Goal: Information Seeking & Learning: Learn about a topic

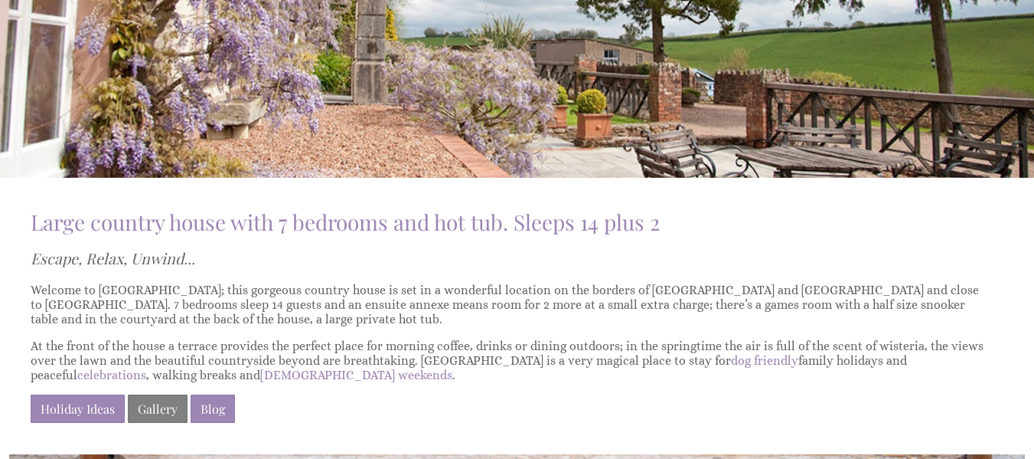
scroll to position [217, 0]
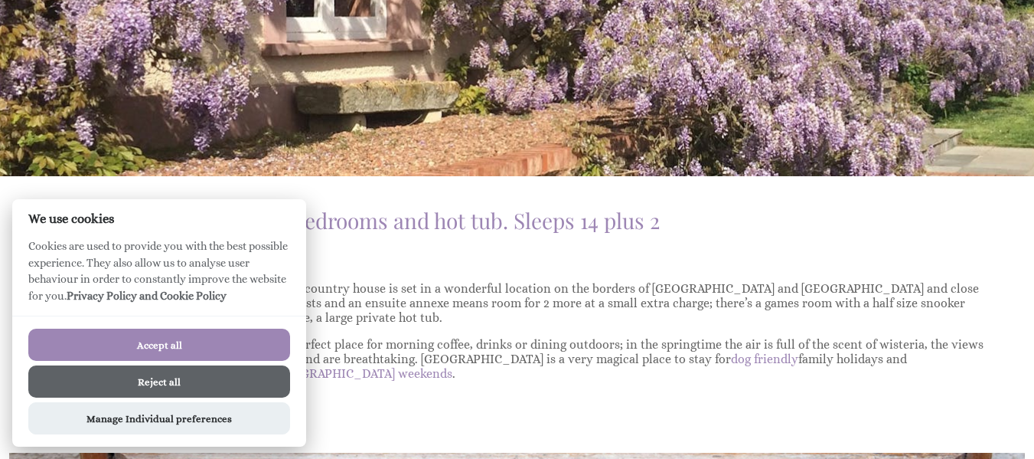
click at [185, 382] on button "Reject all" at bounding box center [159, 381] width 262 height 32
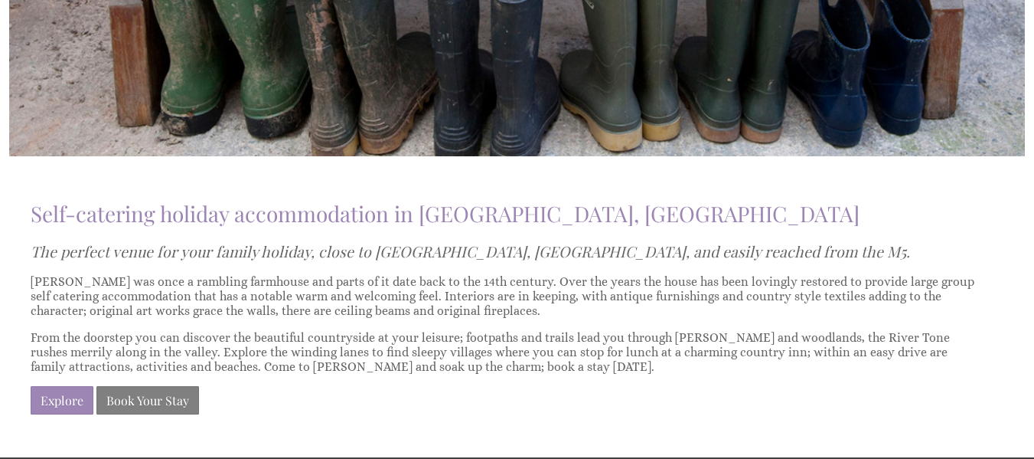
scroll to position [821, 0]
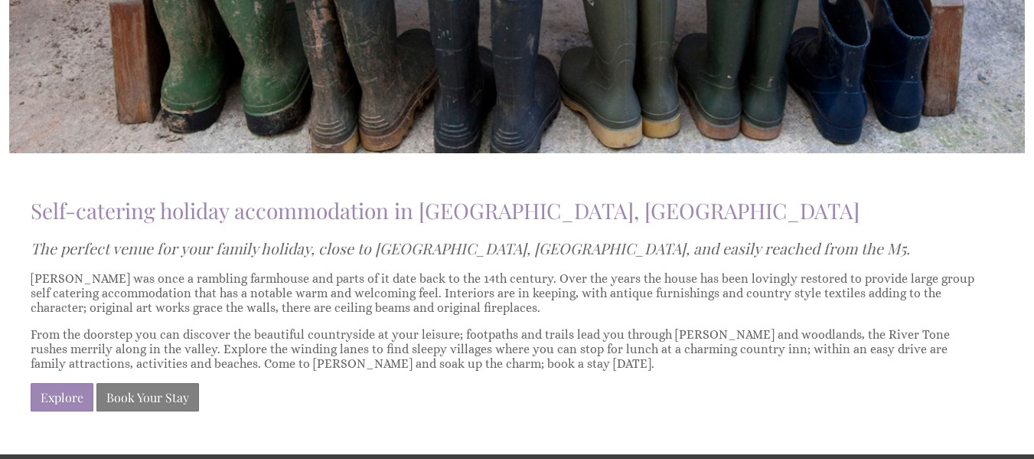
click at [790, 391] on p "Explore Book Your Stay" at bounding box center [508, 397] width 955 height 28
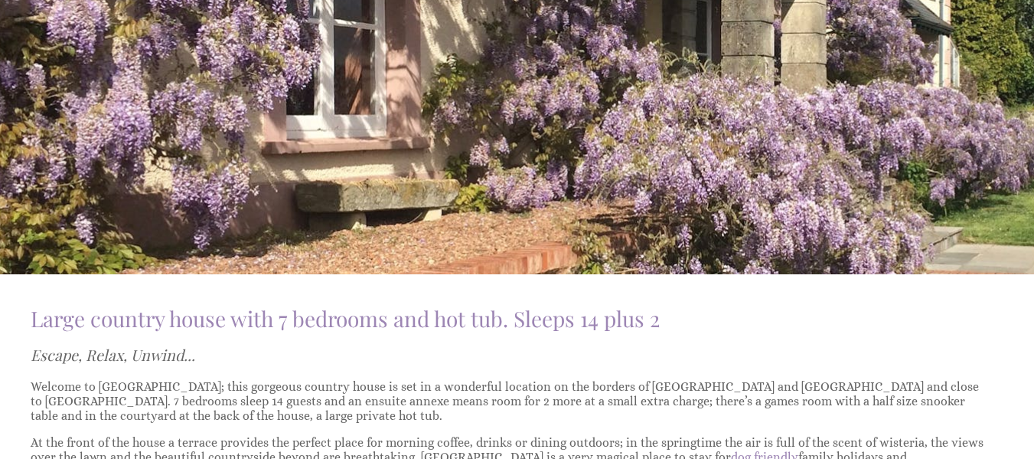
scroll to position [0, 0]
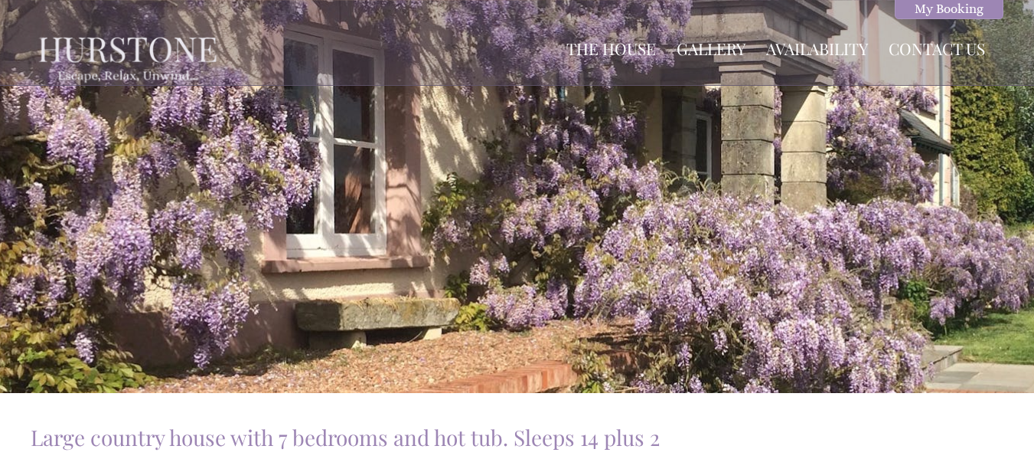
drag, startPoint x: 597, startPoint y: 140, endPoint x: 683, endPoint y: 201, distance: 105.4
click at [683, 201] on div at bounding box center [517, 196] width 1034 height 393
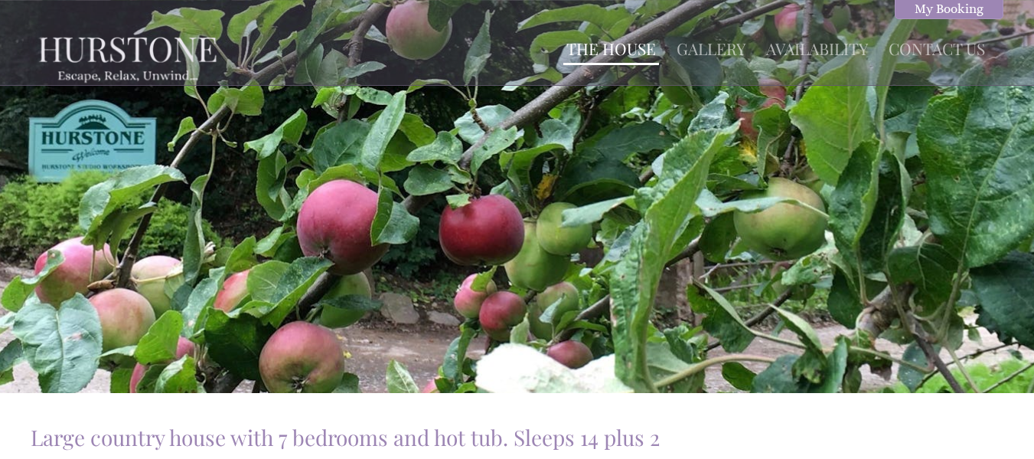
click at [608, 41] on link "The House" at bounding box center [612, 48] width 90 height 21
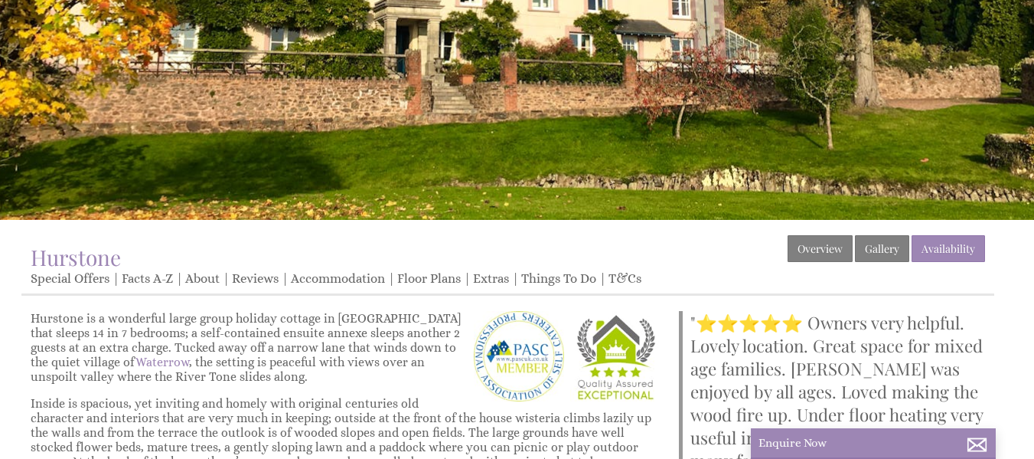
scroll to position [169, 0]
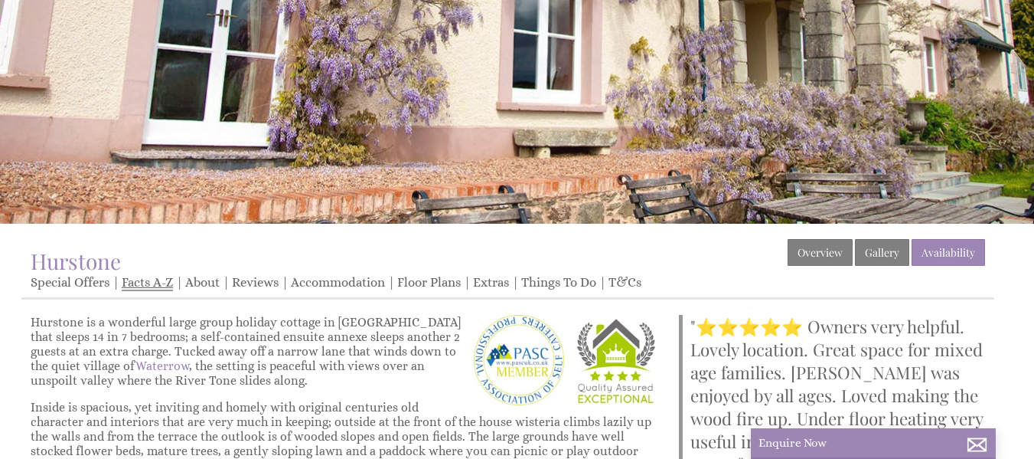
click at [152, 283] on link "Facts A-Z" at bounding box center [147, 283] width 51 height 16
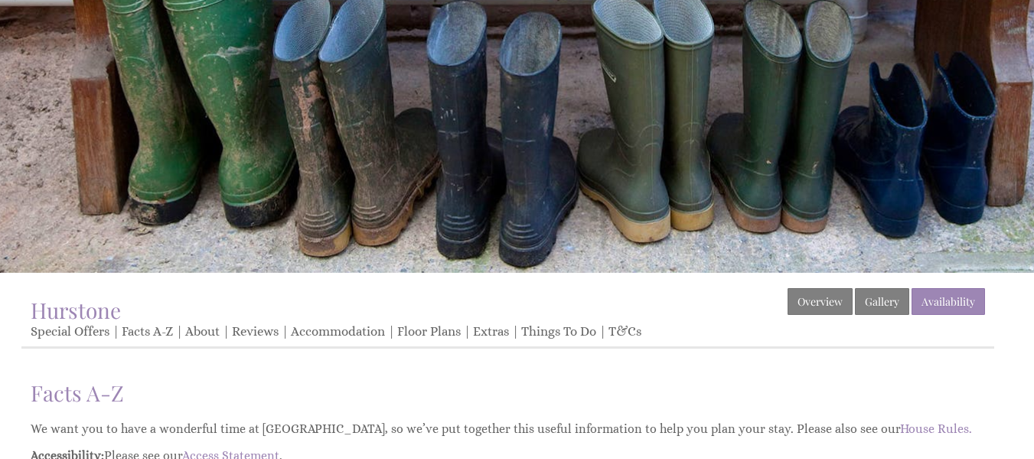
scroll to position [122, 0]
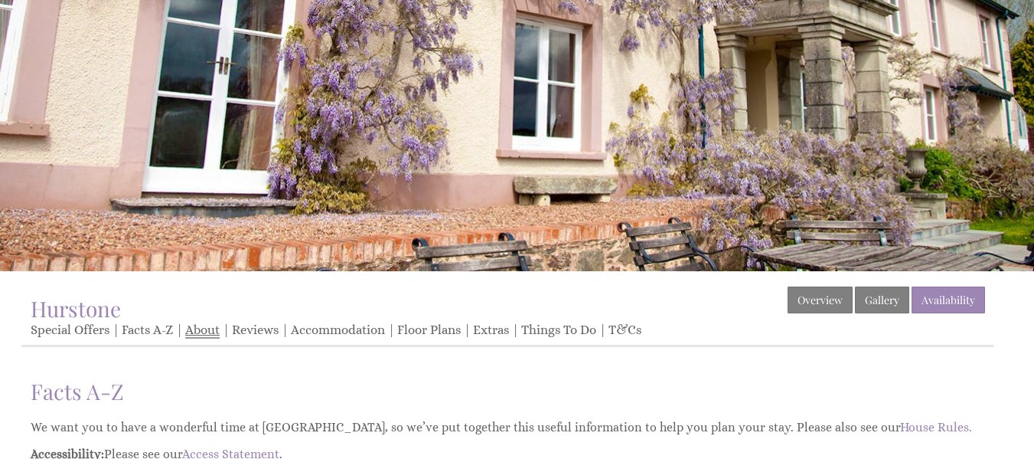
click at [209, 328] on link "About" at bounding box center [202, 330] width 34 height 16
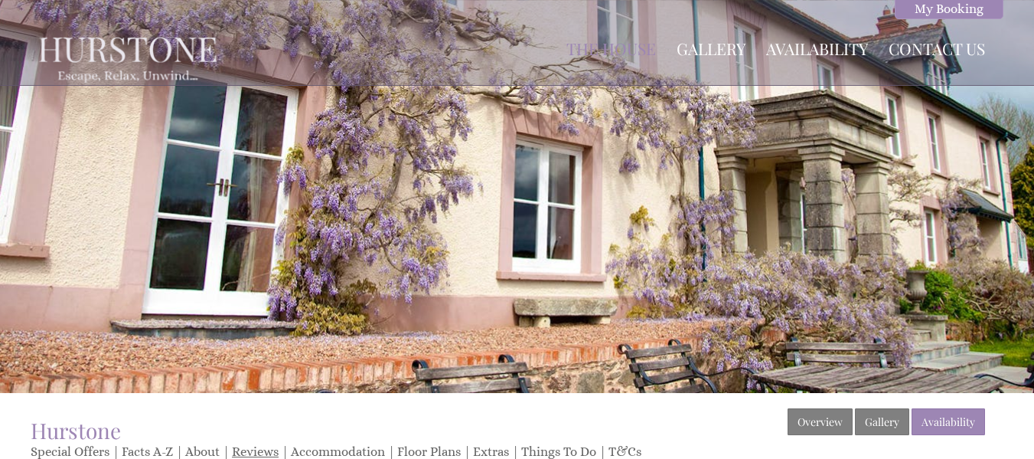
click at [268, 448] on link "Reviews" at bounding box center [255, 452] width 47 height 16
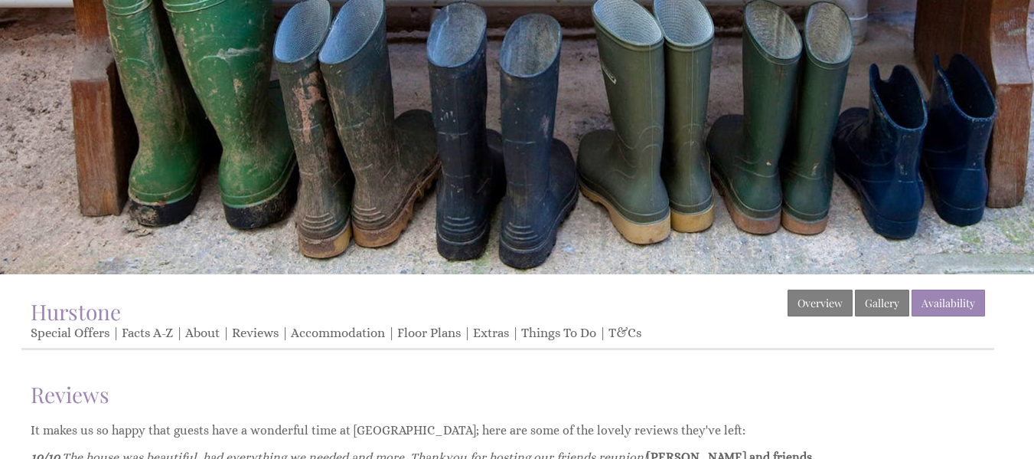
scroll to position [127, 0]
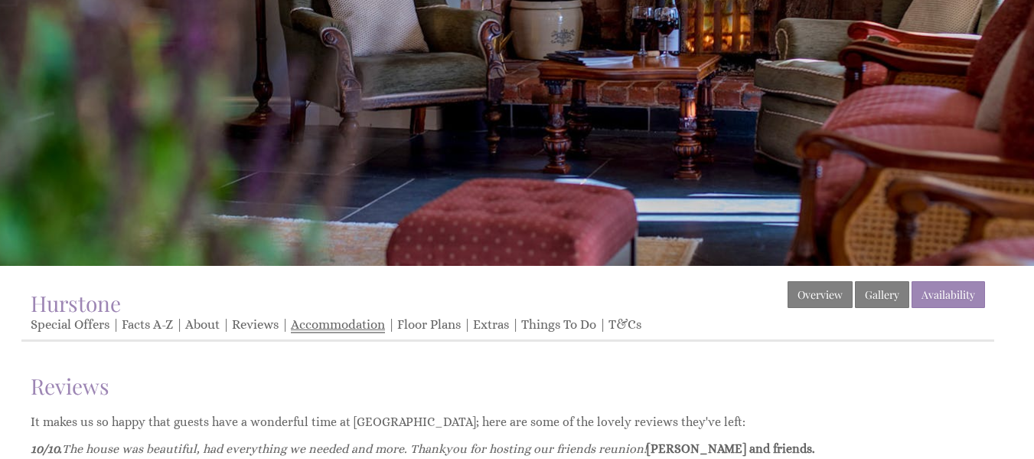
click at [345, 324] on link "Accommodation" at bounding box center [338, 325] width 94 height 16
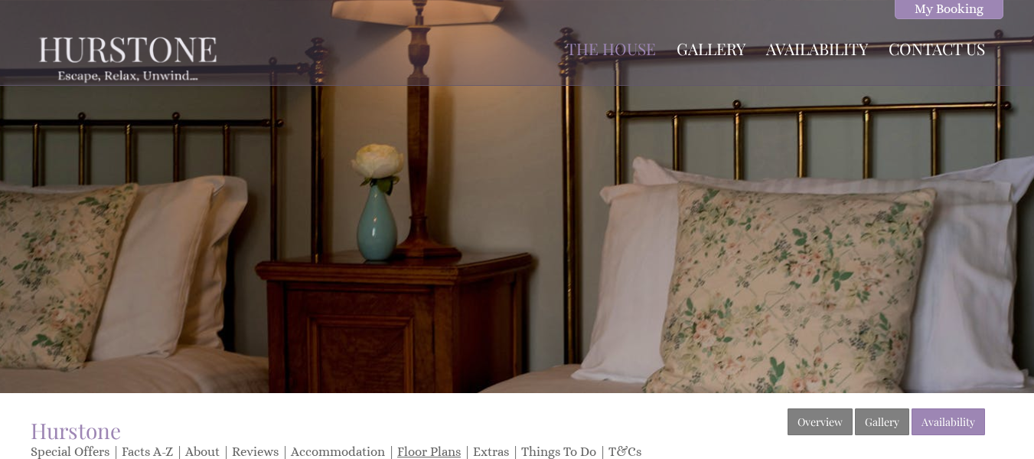
click at [421, 448] on link "Floor Plans" at bounding box center [429, 452] width 64 height 16
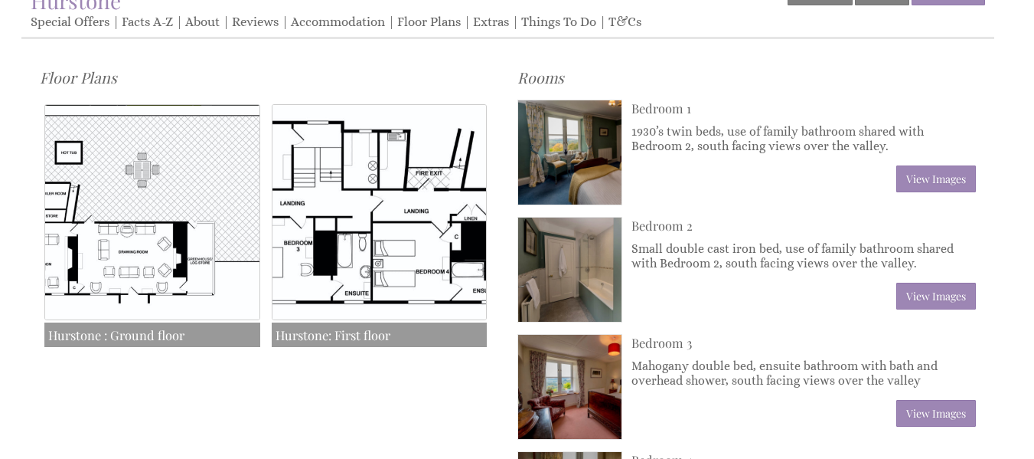
scroll to position [436, 0]
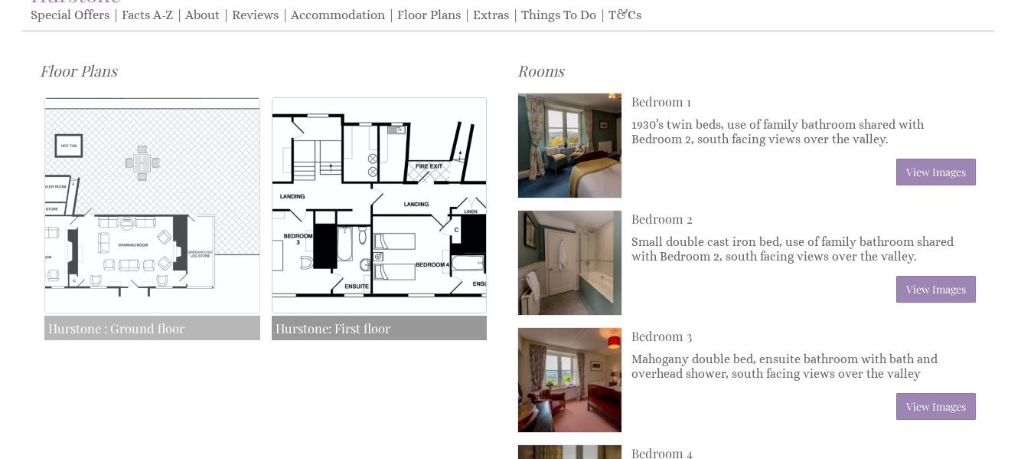
click at [232, 261] on img at bounding box center [152, 205] width 216 height 216
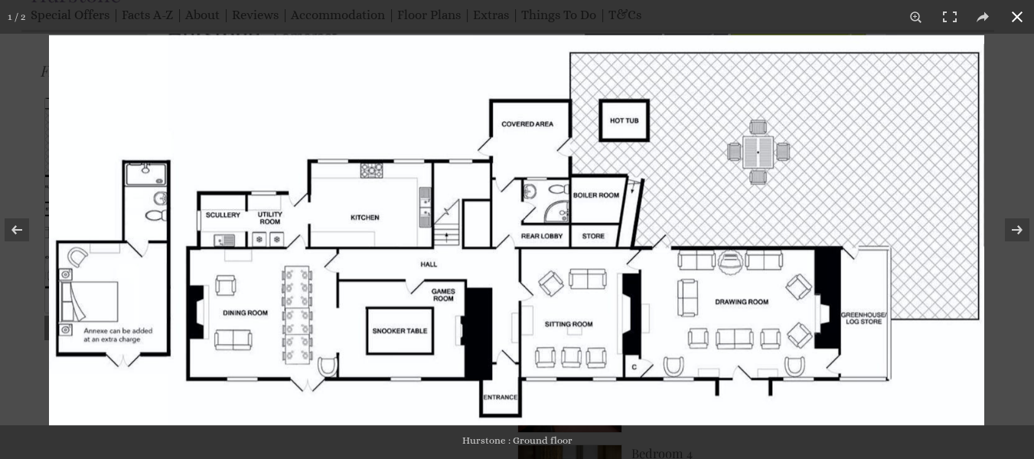
click at [1016, 15] on button at bounding box center [1018, 17] width 34 height 34
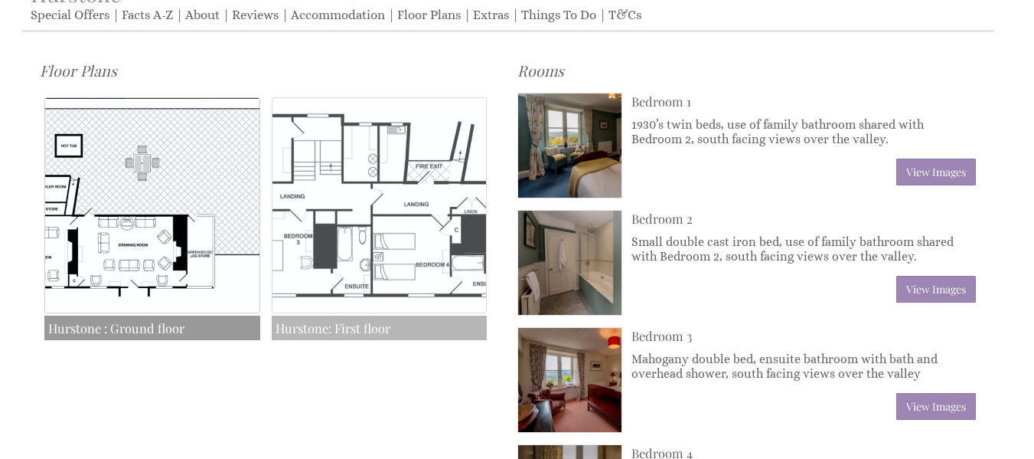
click at [410, 234] on img at bounding box center [380, 205] width 216 height 216
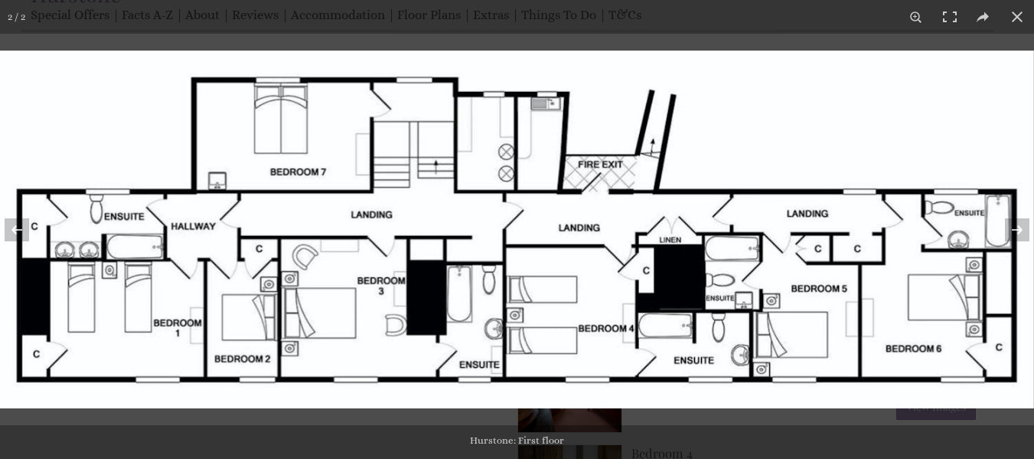
click at [488, 173] on img at bounding box center [517, 230] width 1034 height 358
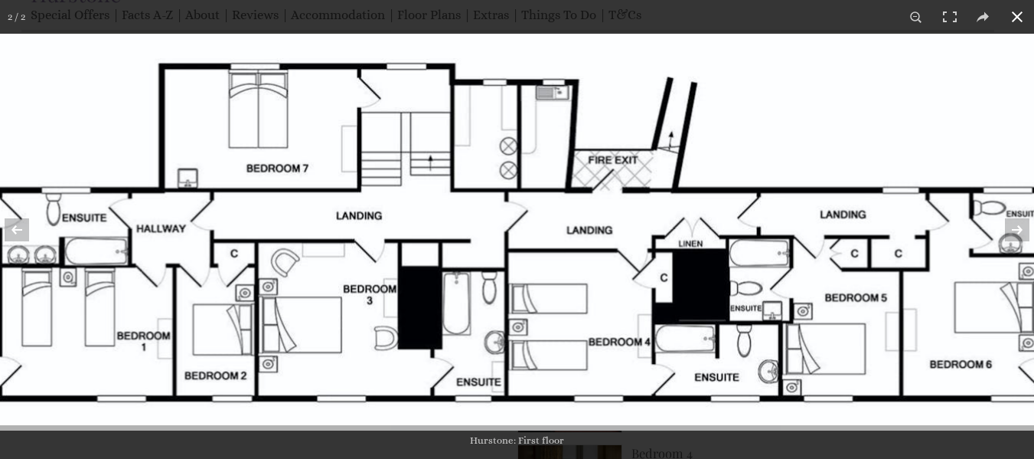
click at [1018, 15] on button at bounding box center [1018, 17] width 34 height 34
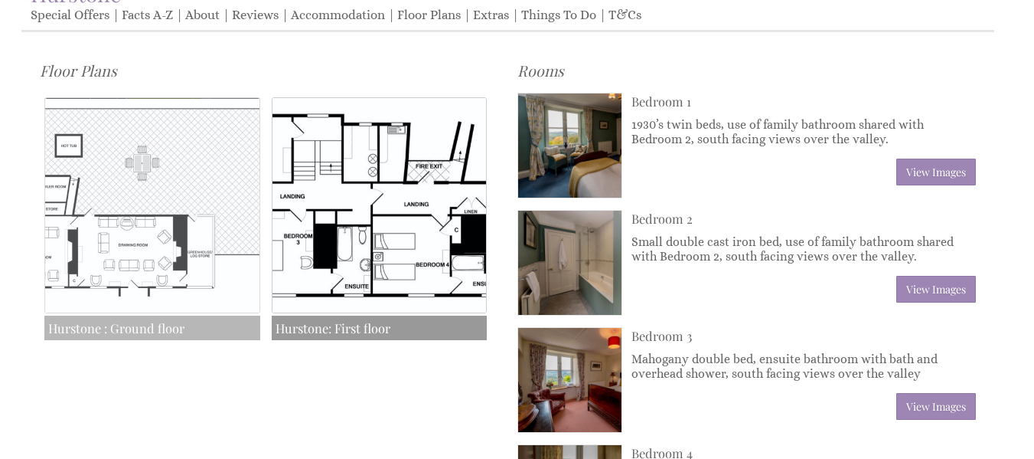
click at [221, 252] on img at bounding box center [152, 205] width 216 height 216
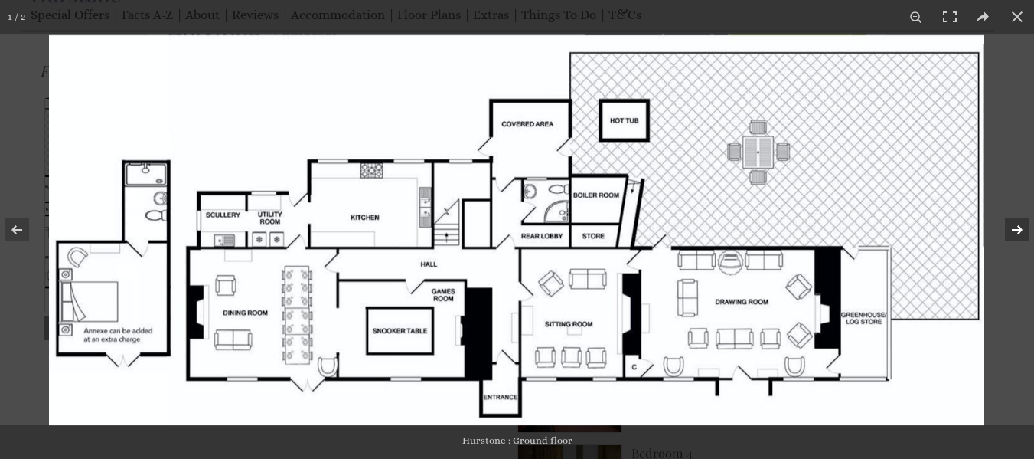
click at [1014, 234] on button at bounding box center [1008, 229] width 54 height 77
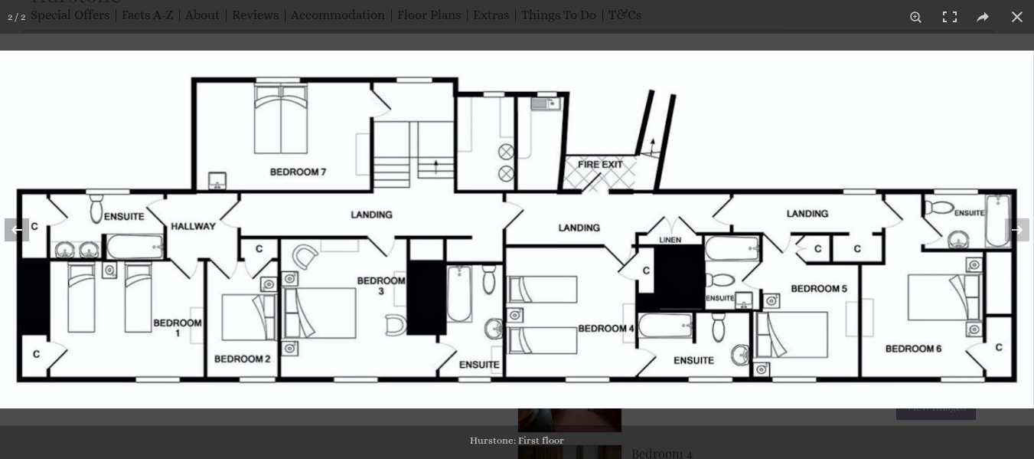
click at [13, 230] on button at bounding box center [27, 229] width 54 height 77
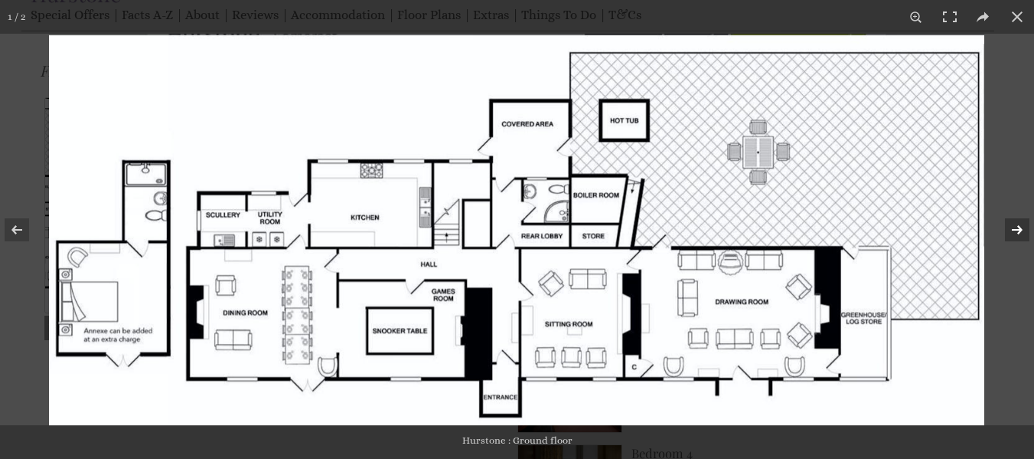
click at [1013, 228] on button at bounding box center [1008, 229] width 54 height 77
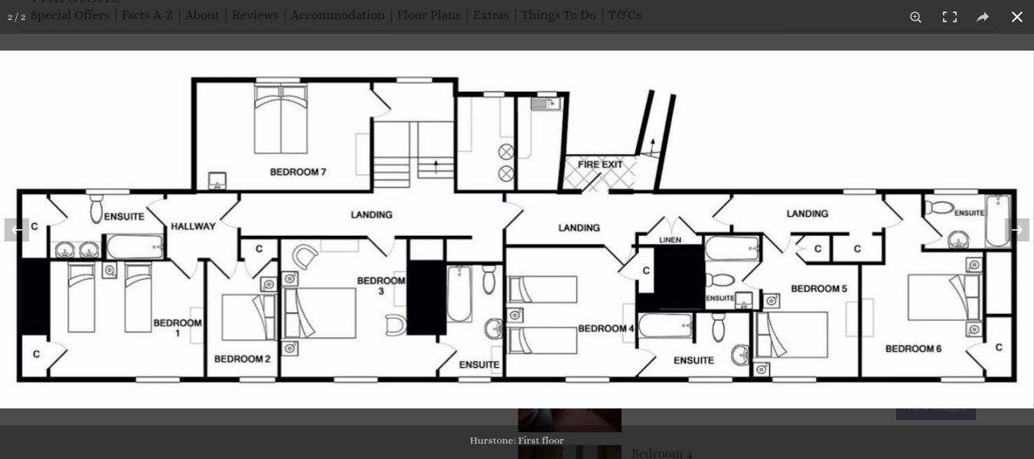
click at [1016, 13] on button at bounding box center [1018, 17] width 34 height 34
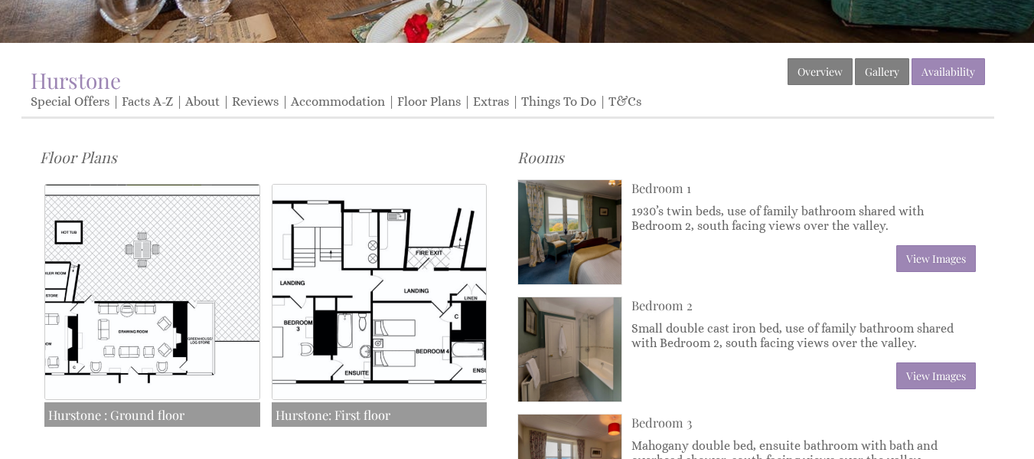
scroll to position [346, 0]
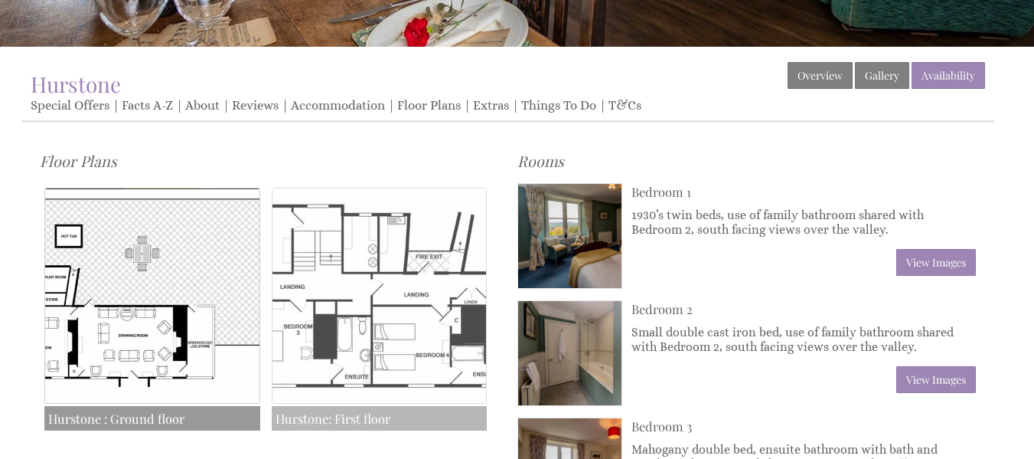
click at [384, 293] on img at bounding box center [380, 296] width 216 height 216
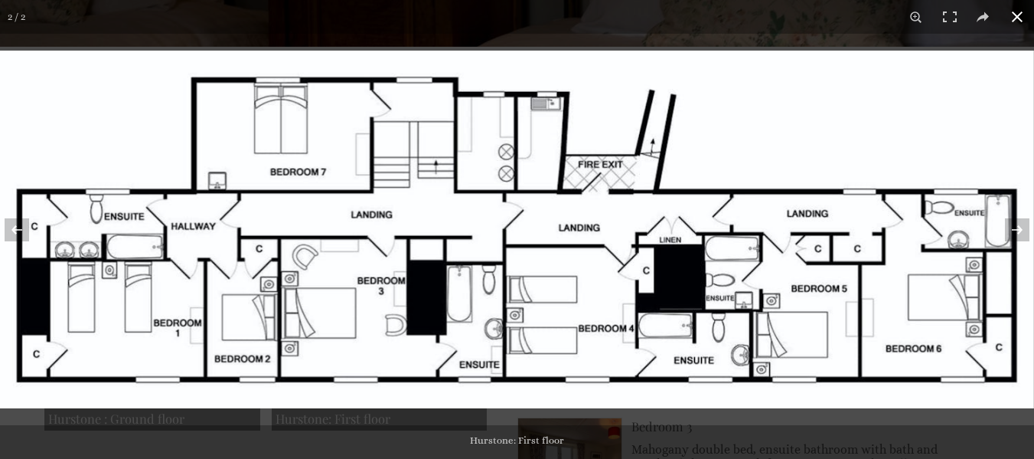
click at [1015, 16] on button at bounding box center [1018, 17] width 34 height 34
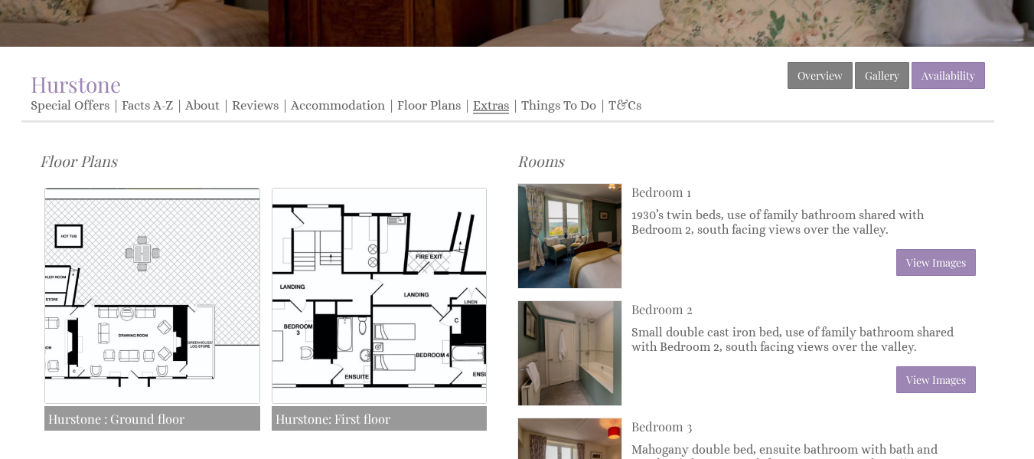
click at [500, 105] on link "Extras" at bounding box center [491, 106] width 36 height 16
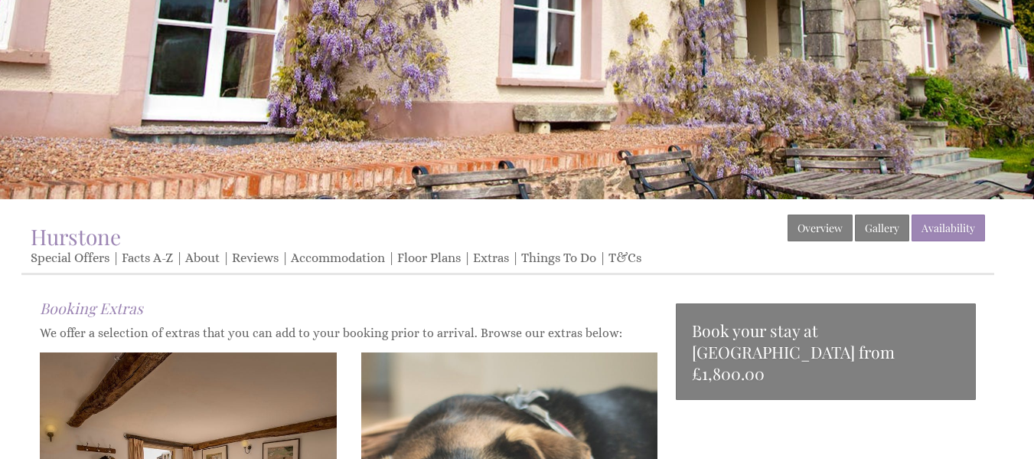
scroll to position [194, 0]
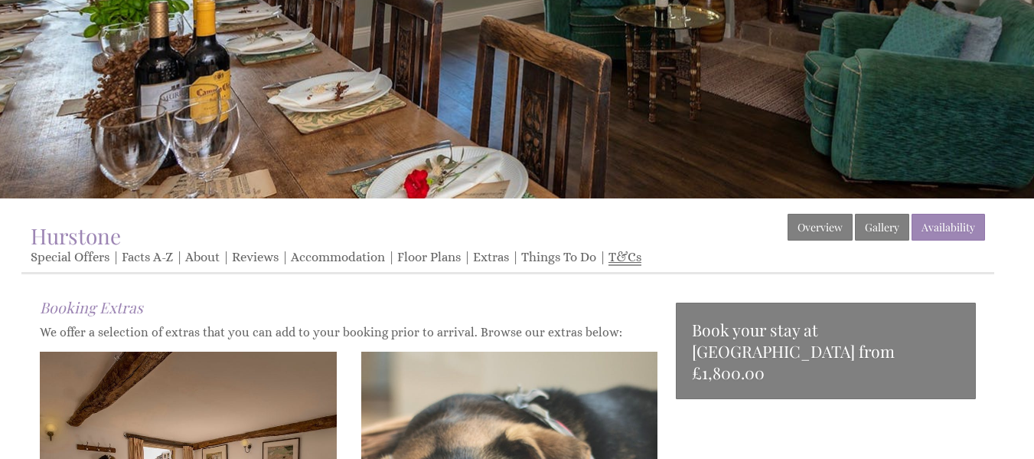
click at [627, 252] on link "T&Cs" at bounding box center [625, 258] width 33 height 16
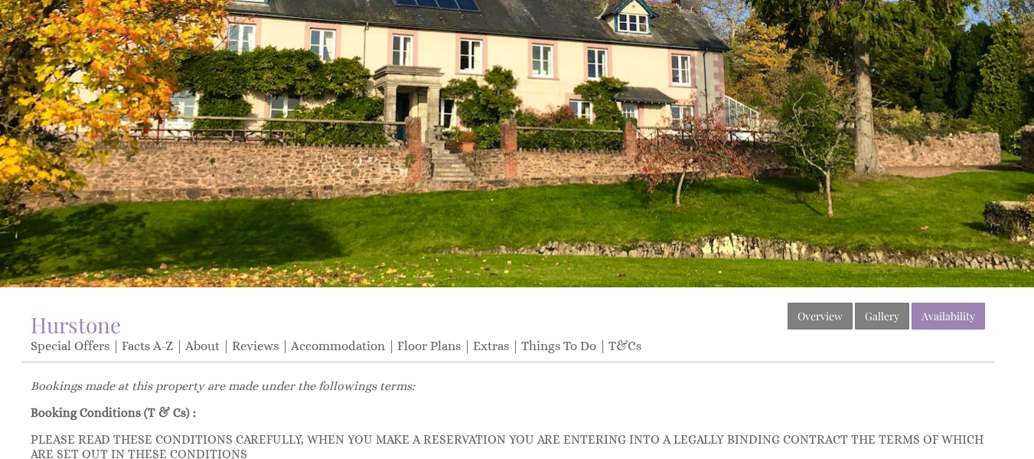
scroll to position [123, 0]
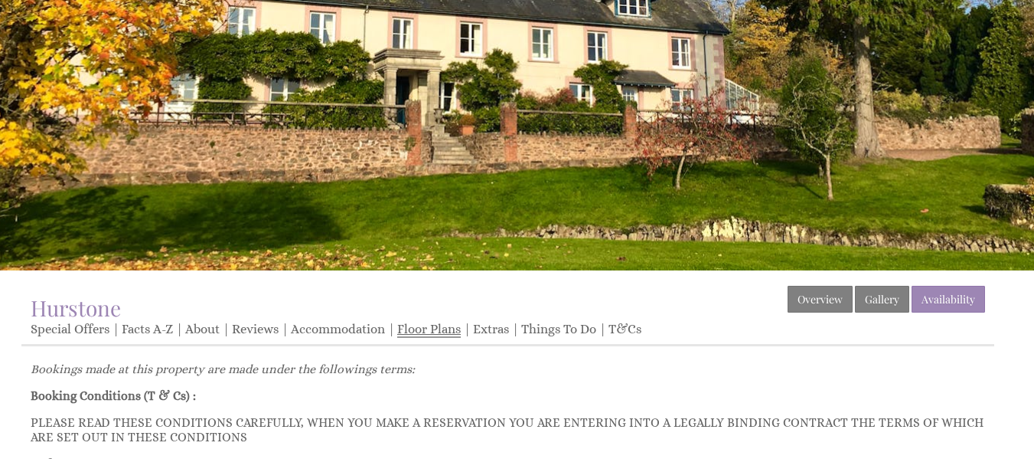
click at [429, 335] on link "Floor Plans" at bounding box center [429, 330] width 64 height 16
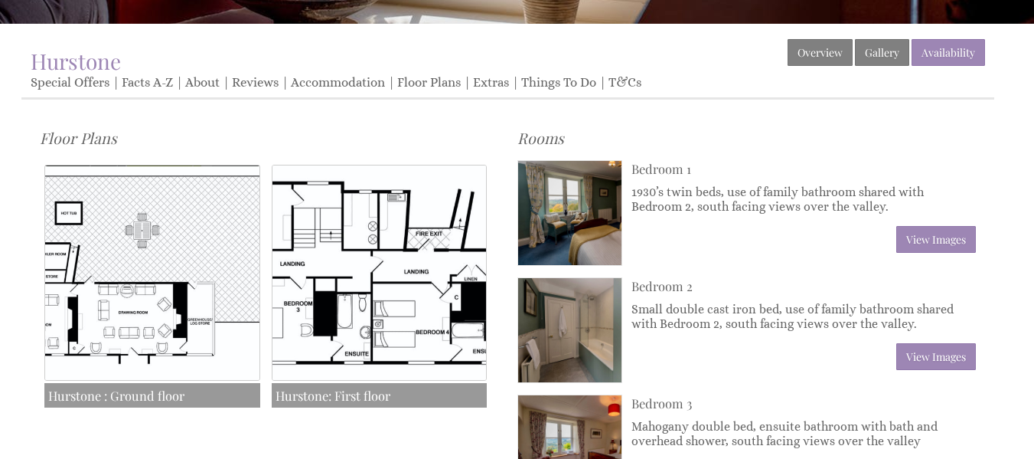
scroll to position [371, 0]
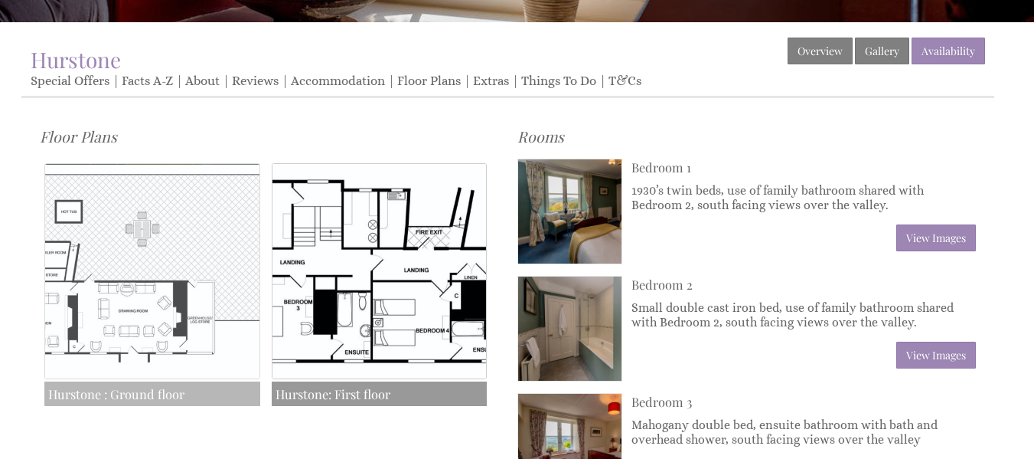
click at [172, 299] on img at bounding box center [152, 271] width 216 height 216
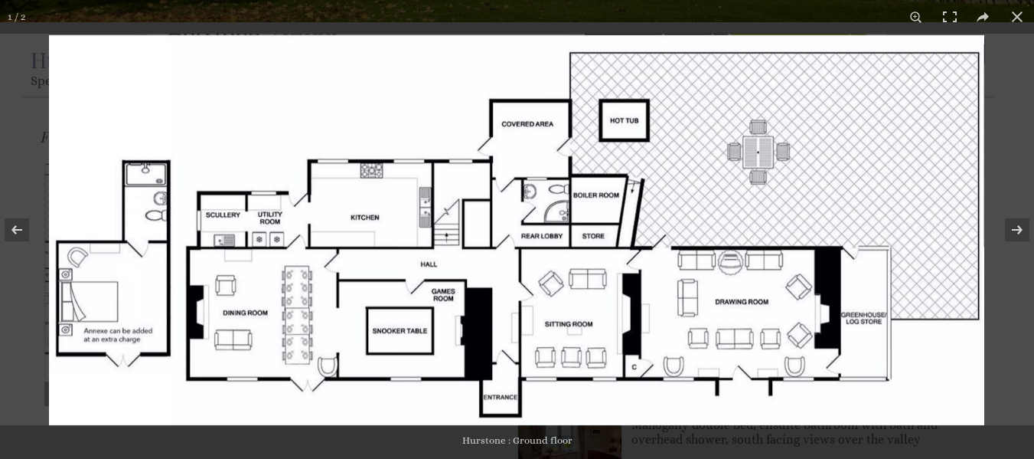
click at [400, 151] on img at bounding box center [517, 229] width 936 height 391
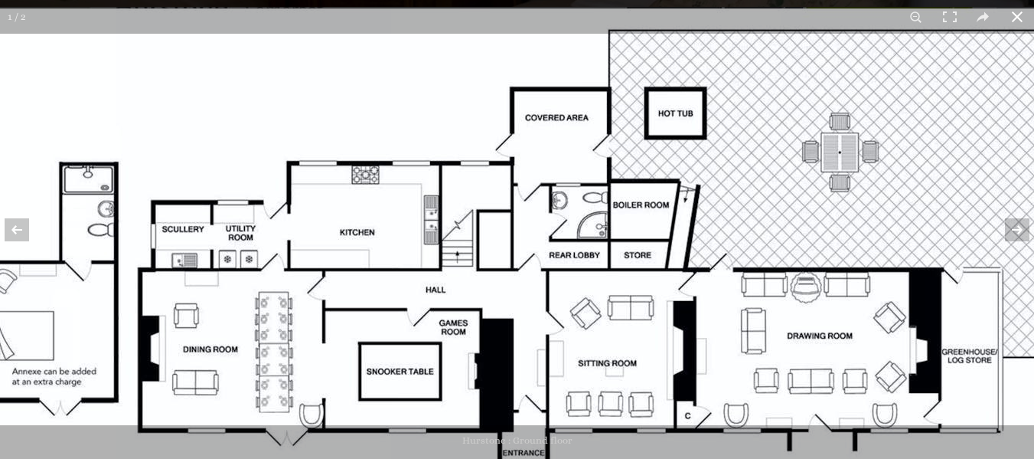
click at [1018, 16] on button at bounding box center [1018, 17] width 34 height 34
